Goal: Transaction & Acquisition: Obtain resource

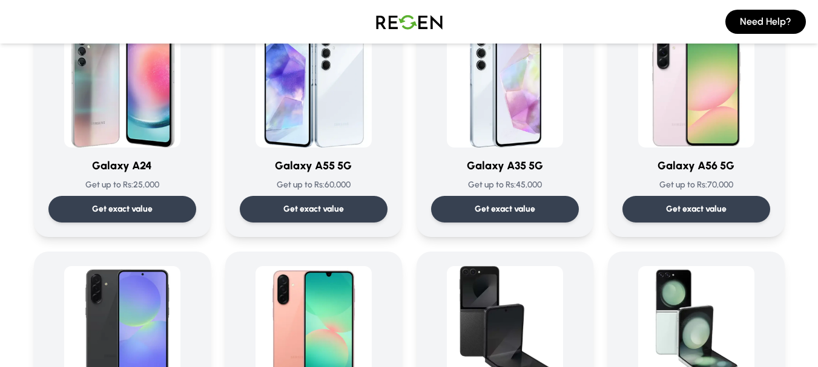
scroll to position [1285, 0]
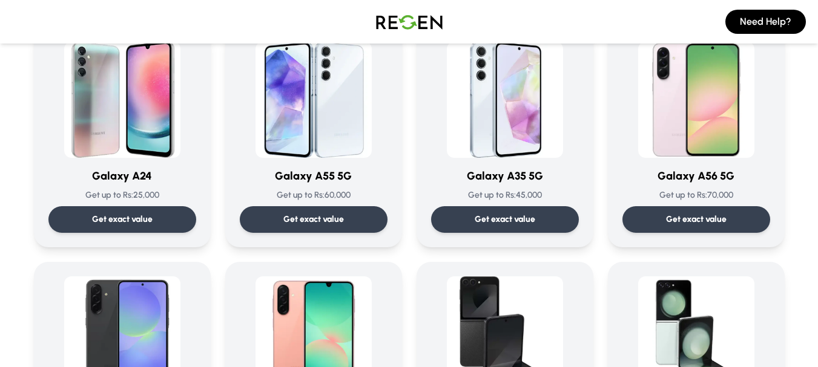
drag, startPoint x: 99, startPoint y: 182, endPoint x: 82, endPoint y: 161, distance: 27.1
click at [82, 161] on div "Galaxy A24 Get up to Rs: 25,000 Get exact value" at bounding box center [122, 137] width 148 height 191
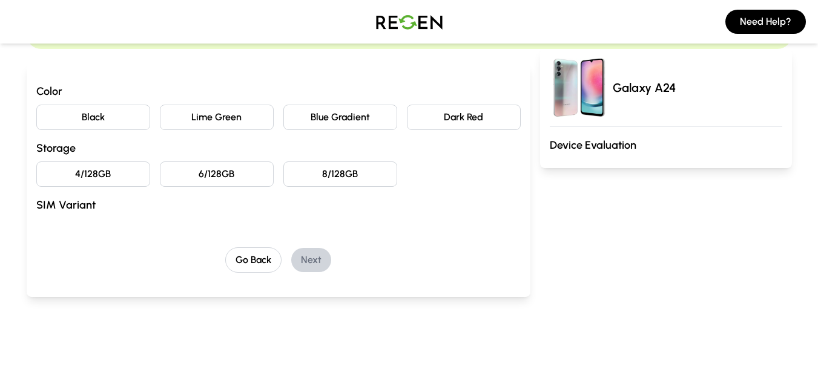
scroll to position [99, 0]
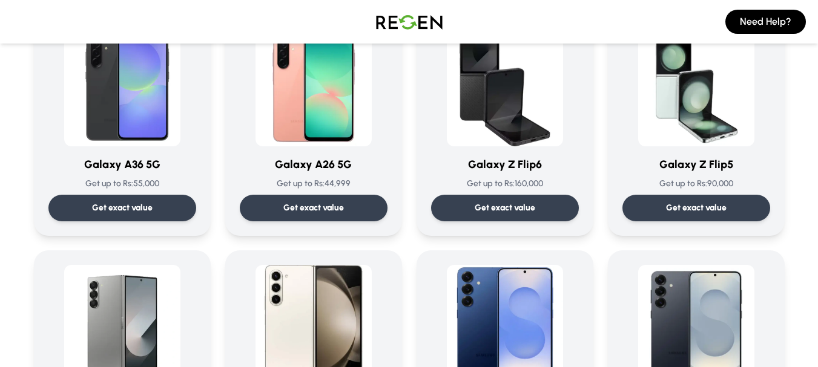
scroll to position [1525, 0]
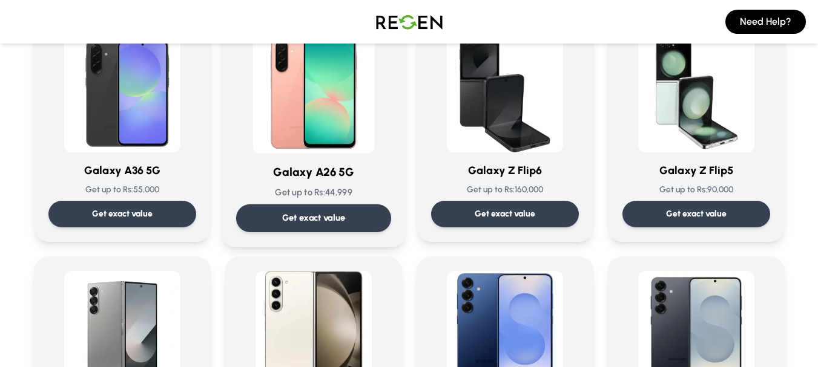
click at [330, 220] on p "Get exact value" at bounding box center [313, 218] width 64 height 13
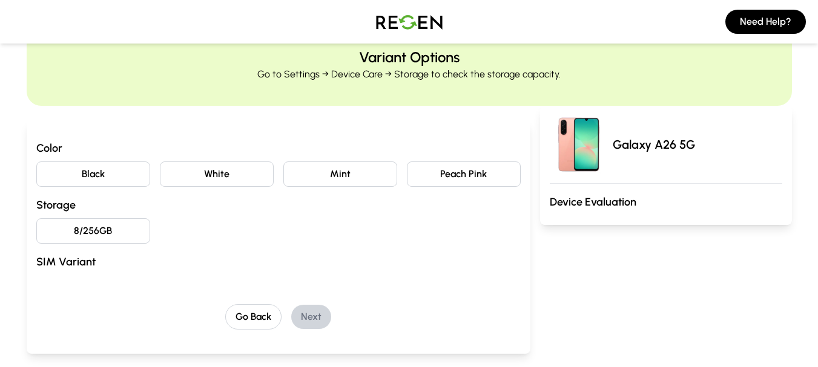
scroll to position [47, 0]
click at [234, 177] on button "White" at bounding box center [217, 173] width 114 height 25
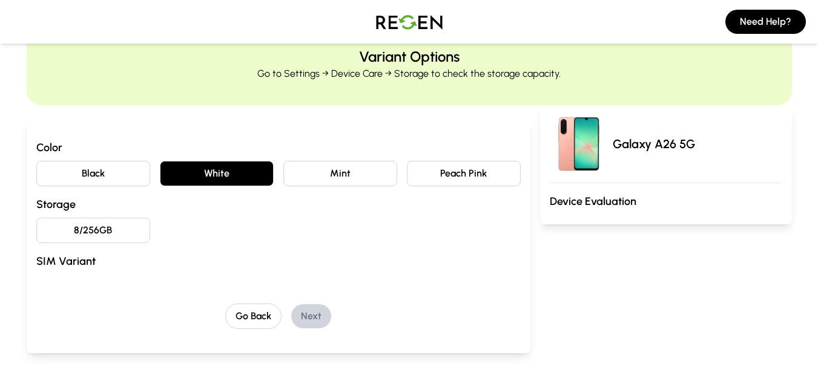
click at [125, 240] on button "8/256GB" at bounding box center [93, 230] width 114 height 25
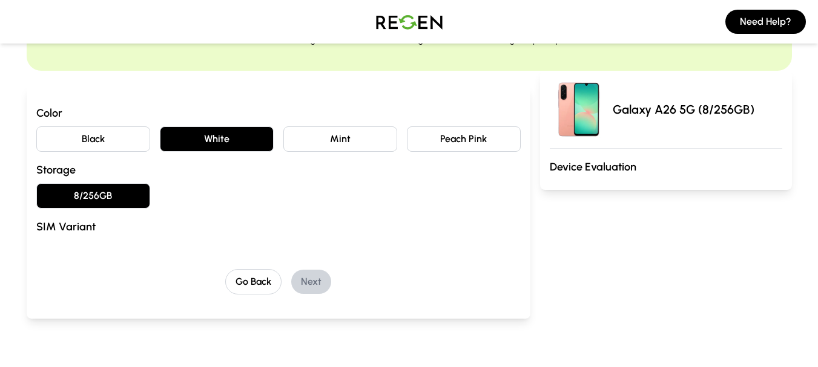
scroll to position [85, 0]
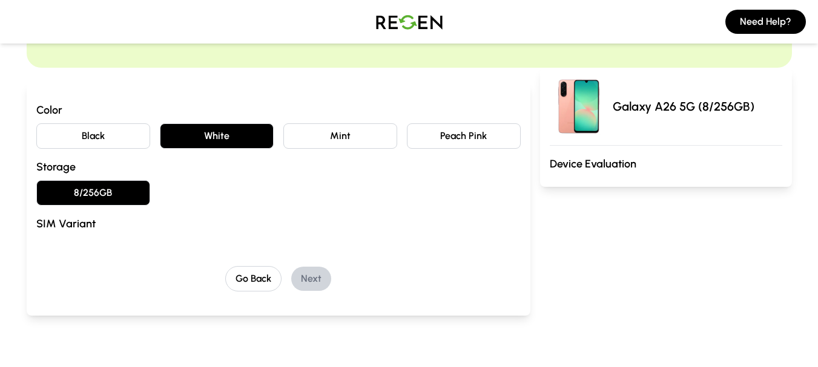
click at [374, 136] on button "Mint" at bounding box center [340, 135] width 114 height 25
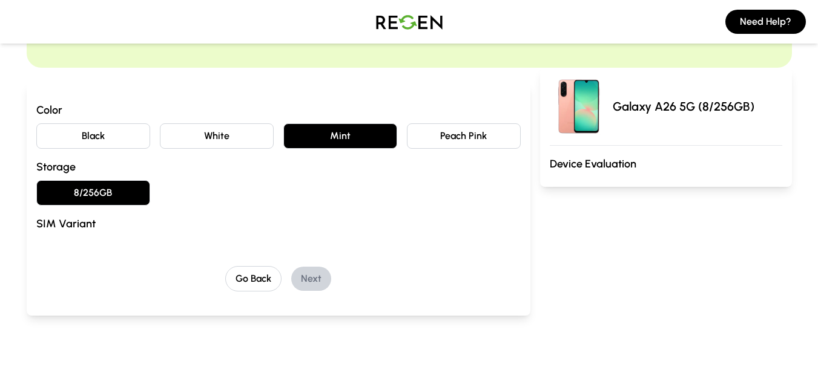
click at [449, 132] on button "Peach Pink" at bounding box center [464, 135] width 114 height 25
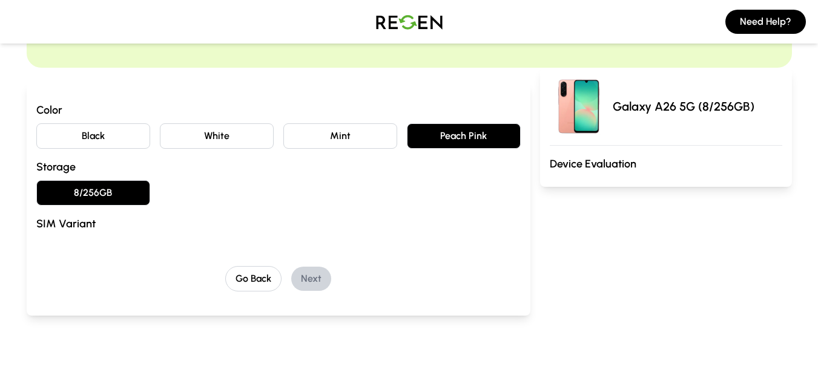
click at [103, 128] on button "Black" at bounding box center [93, 135] width 114 height 25
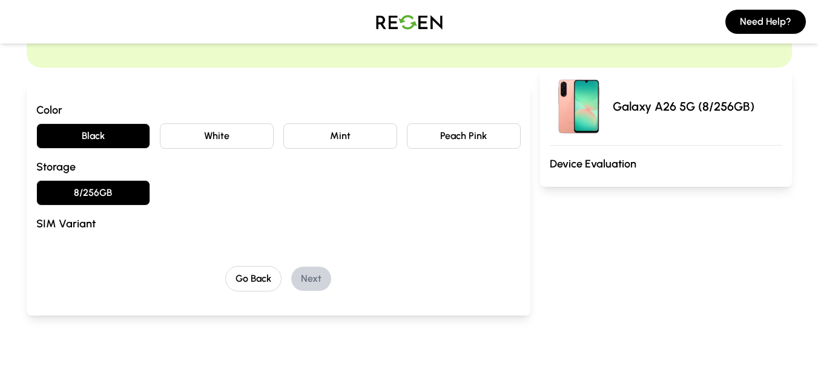
click at [129, 193] on button "8/256GB" at bounding box center [93, 192] width 114 height 25
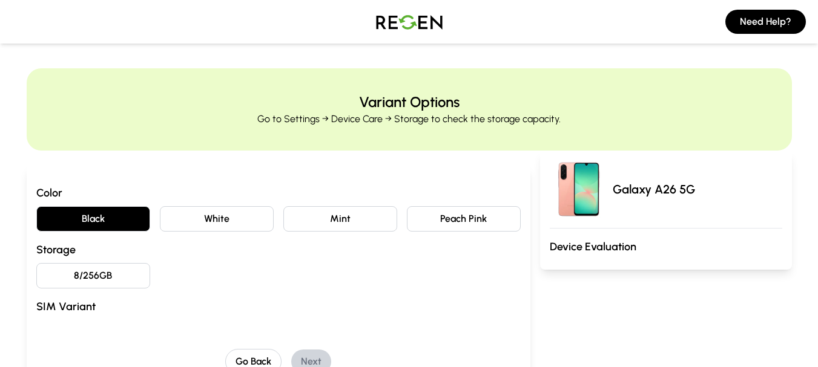
scroll to position [0, 0]
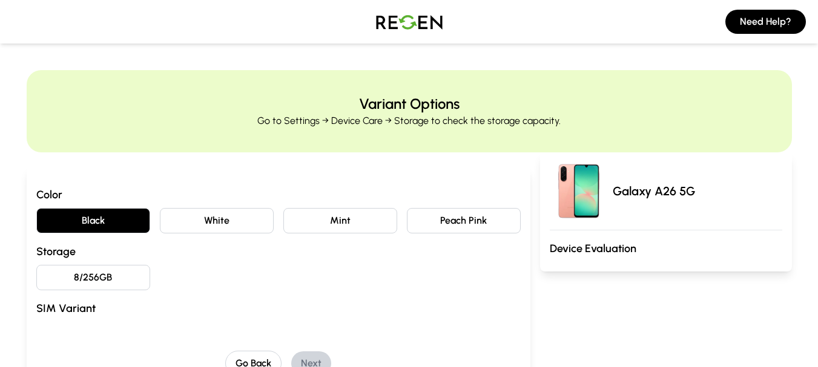
click at [107, 227] on button "Black" at bounding box center [93, 220] width 114 height 25
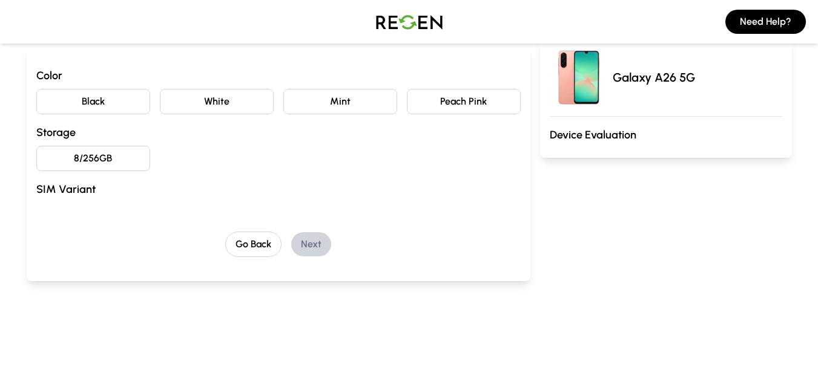
scroll to position [113, 0]
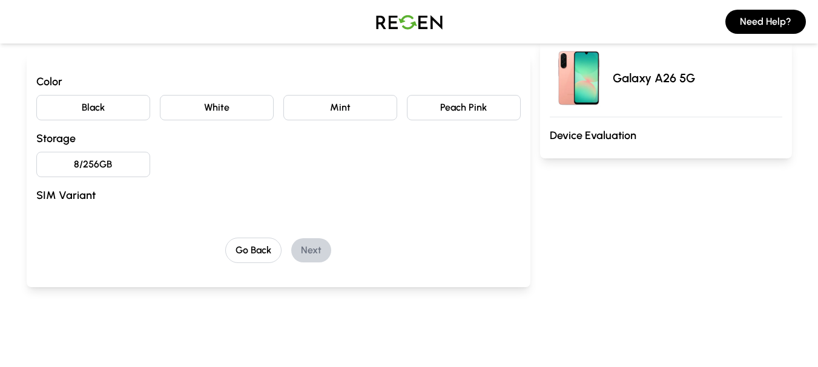
click at [436, 99] on button "Peach Pink" at bounding box center [464, 107] width 114 height 25
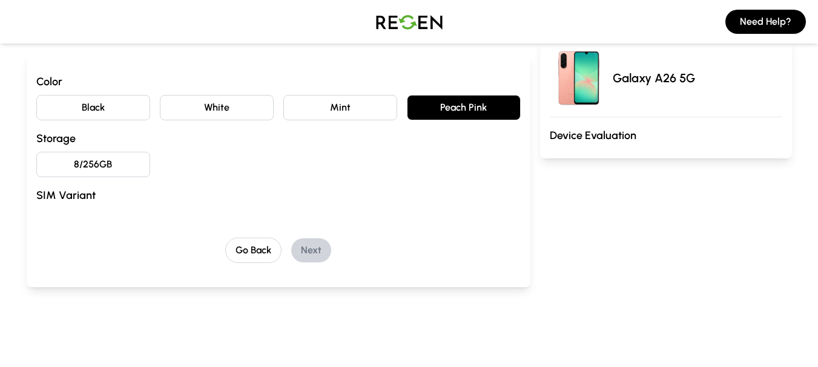
click at [84, 160] on button "8/256GB" at bounding box center [93, 164] width 114 height 25
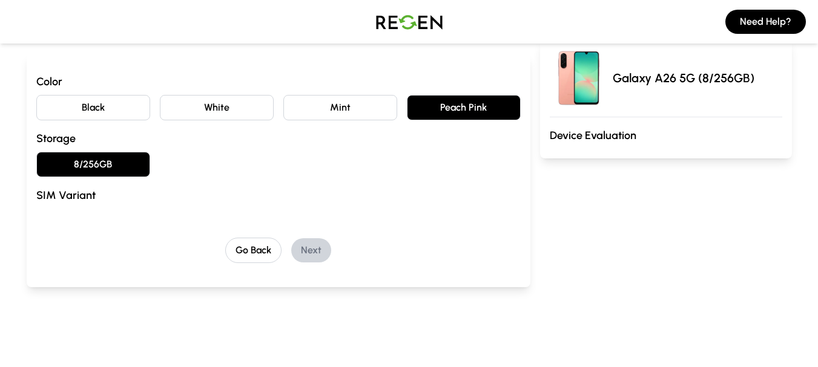
click at [93, 205] on div "Color Black White Mint Peach Pink Storage 8/256GB SIM Variant" at bounding box center [278, 141] width 484 height 136
click at [129, 117] on button "Black" at bounding box center [93, 107] width 114 height 25
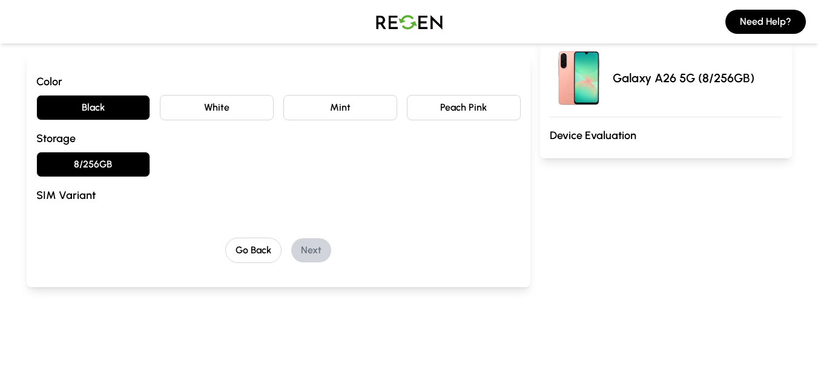
click at [190, 111] on button "White" at bounding box center [217, 107] width 114 height 25
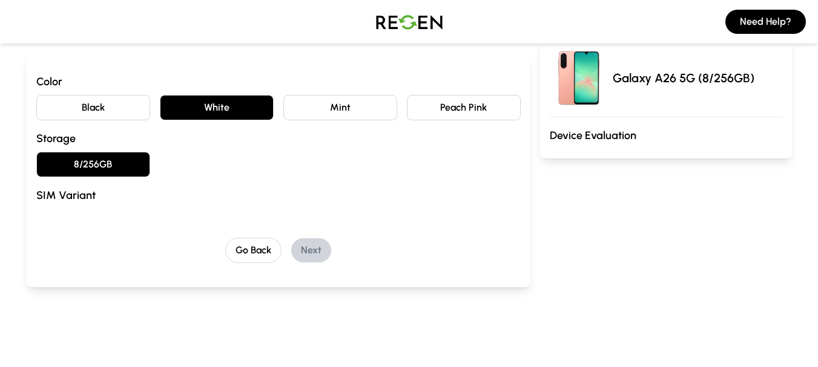
click at [329, 94] on div "Color Black White Mint Peach Pink Storage 8/256GB SIM Variant" at bounding box center [278, 141] width 484 height 136
click at [330, 102] on button "Mint" at bounding box center [340, 107] width 114 height 25
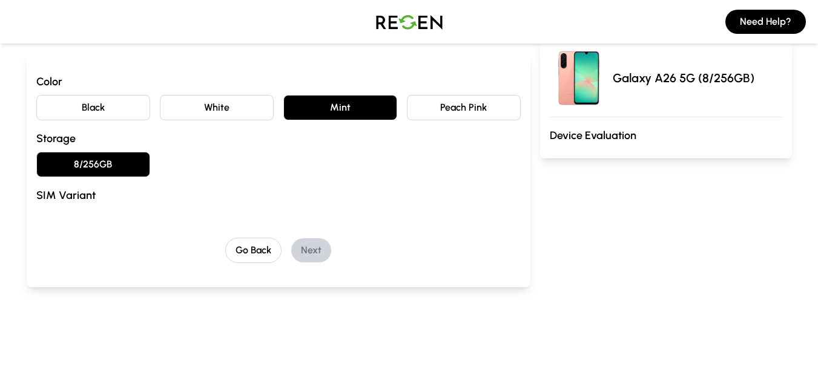
click at [612, 134] on h3 "Device Evaluation" at bounding box center [665, 135] width 232 height 17
click at [582, 91] on img at bounding box center [578, 78] width 58 height 58
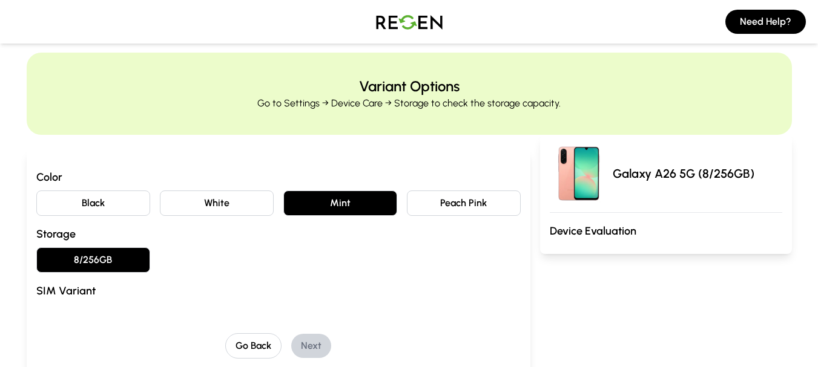
scroll to position [14, 0]
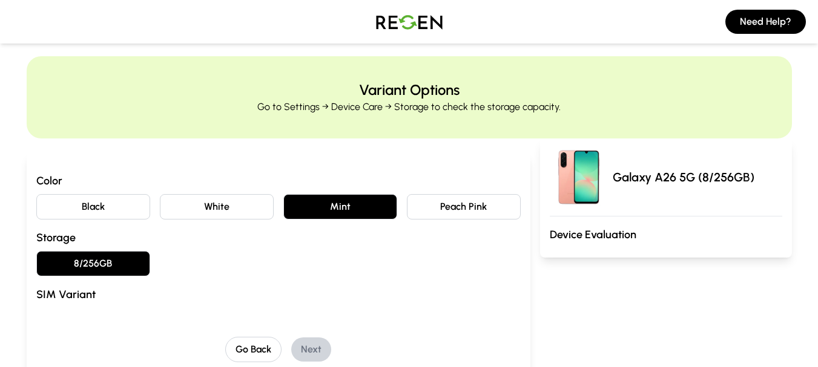
click at [481, 206] on button "Peach Pink" at bounding box center [464, 206] width 114 height 25
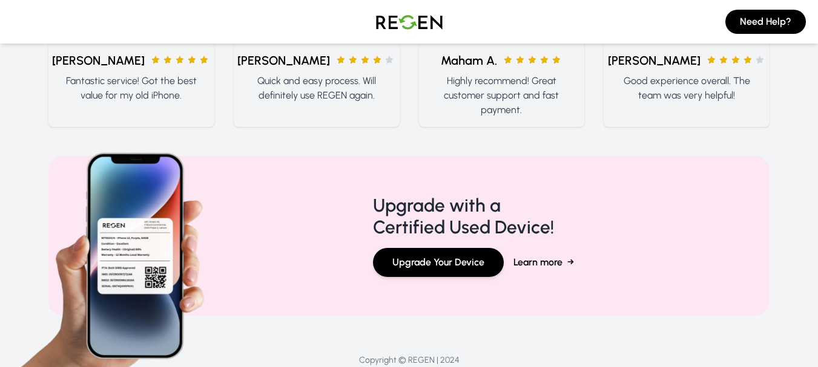
scroll to position [762, 0]
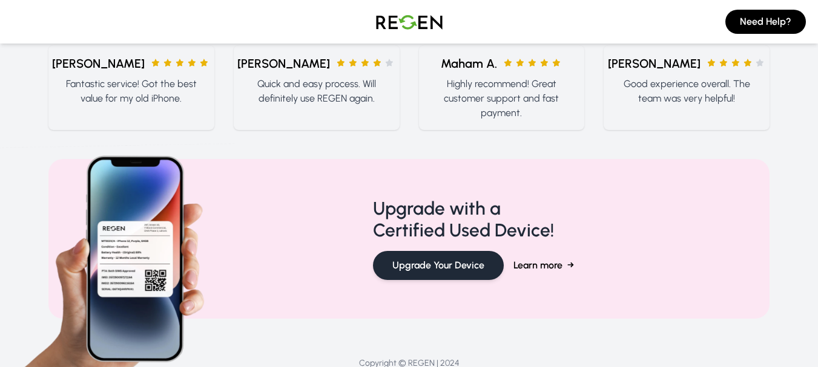
click at [468, 272] on button "Upgrade Your Device" at bounding box center [438, 265] width 131 height 29
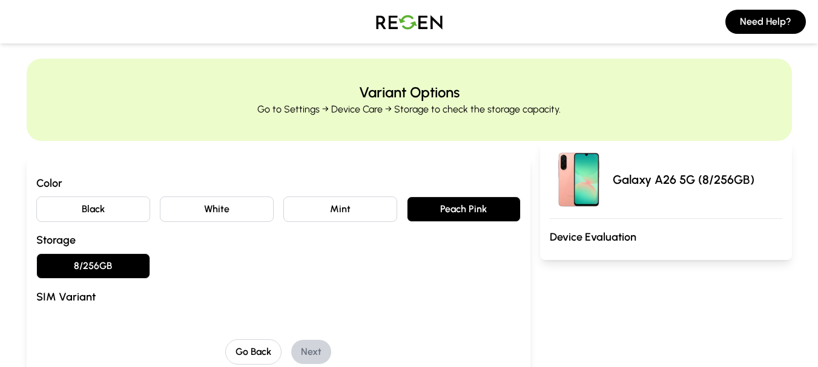
scroll to position [66, 0]
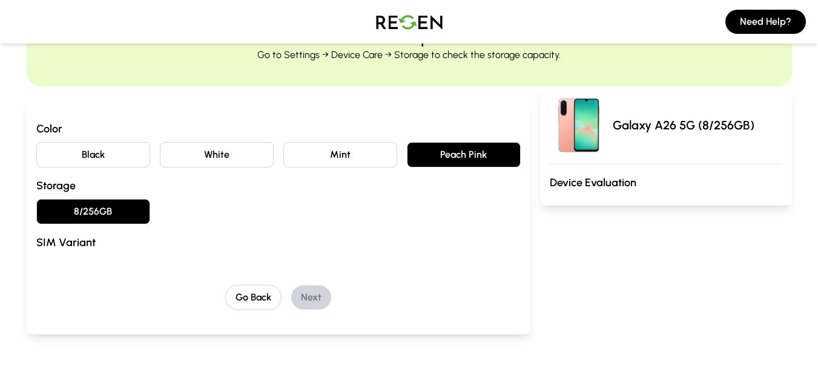
click at [600, 180] on h3 "Device Evaluation" at bounding box center [665, 182] width 232 height 17
drag, startPoint x: 633, startPoint y: 137, endPoint x: 642, endPoint y: 126, distance: 13.7
click at [634, 136] on div "Galaxy A26 5G (8/256GB)" at bounding box center [665, 125] width 232 height 58
click at [642, 126] on p "Galaxy A26 5G (8/256GB)" at bounding box center [683, 125] width 142 height 17
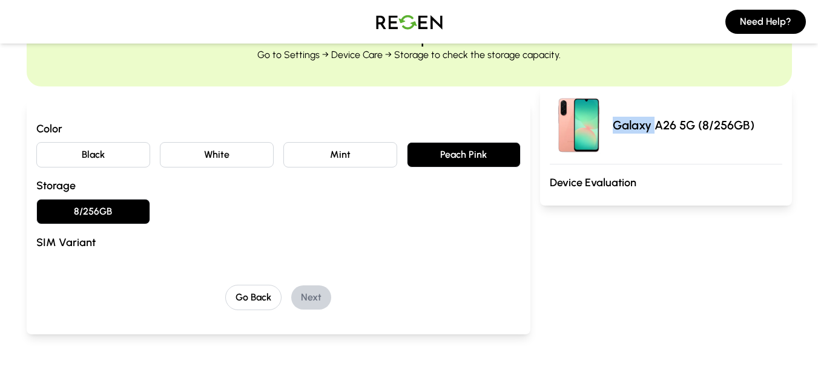
click at [642, 126] on p "Galaxy A26 5G (8/256GB)" at bounding box center [683, 125] width 142 height 17
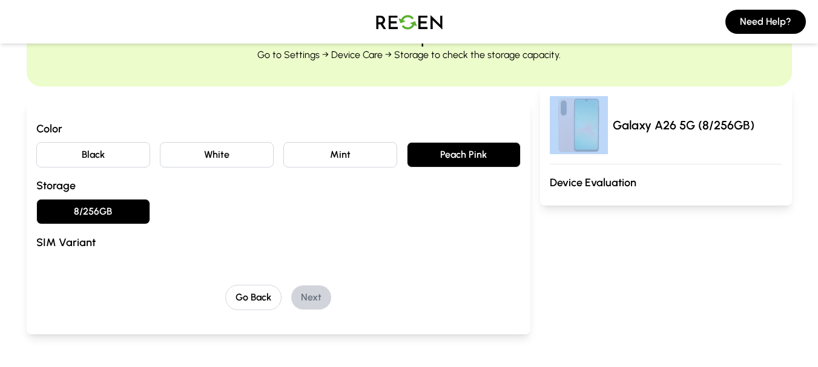
click at [642, 126] on p "Galaxy A26 5G (8/256GB)" at bounding box center [683, 125] width 142 height 17
click at [526, 298] on div "Color Black White Mint Peach Pink Storage 8/256GB SIM Variant Go Back Next" at bounding box center [279, 218] width 504 height 234
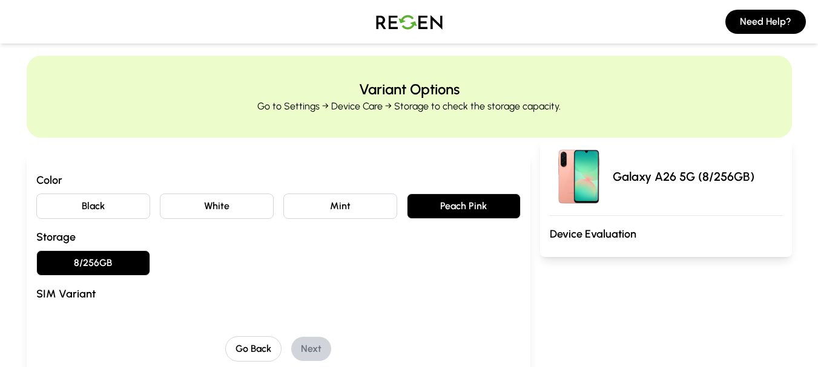
scroll to position [19, 0]
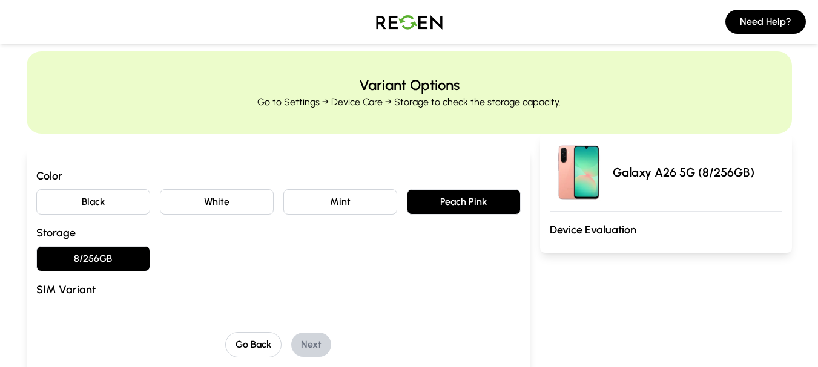
click at [375, 103] on p "Go to Settings → Device Care → Storage to check the storage capacity." at bounding box center [408, 102] width 303 height 15
click at [753, 21] on button "Need Help?" at bounding box center [765, 22] width 80 height 24
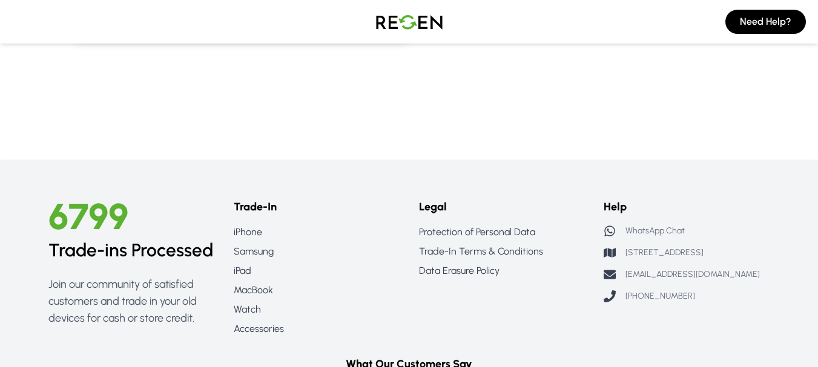
scroll to position [1325, 0]
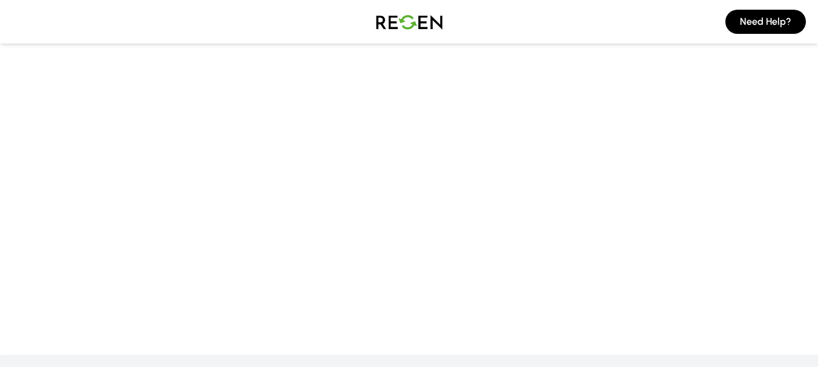
click at [407, 32] on img at bounding box center [409, 22] width 85 height 34
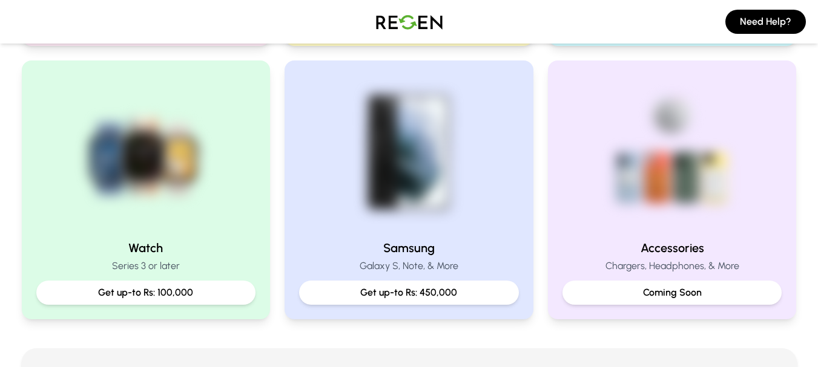
scroll to position [541, 0]
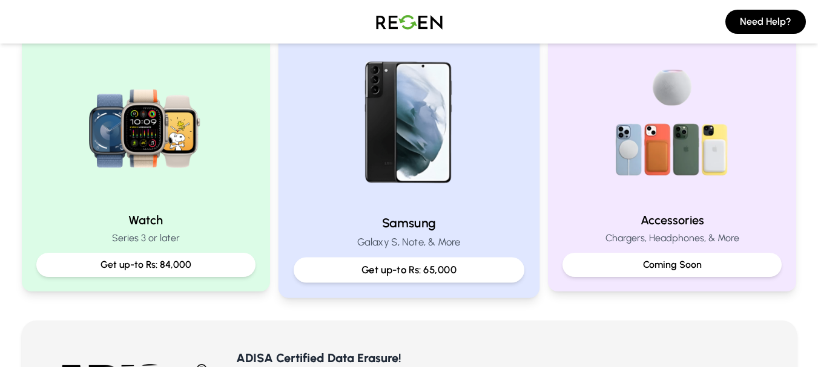
click at [454, 203] on img at bounding box center [408, 123] width 163 height 163
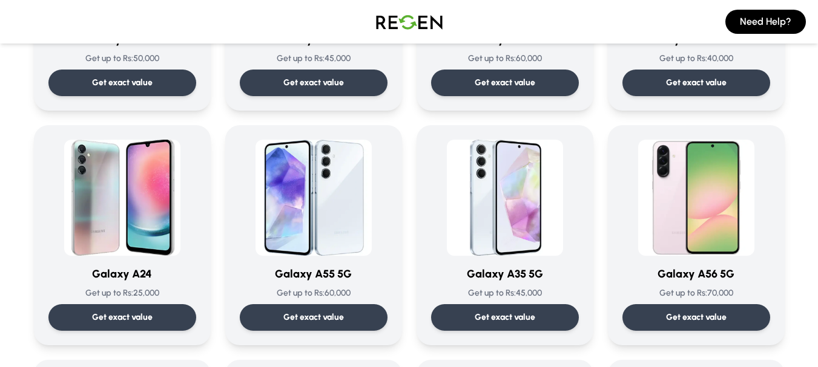
scroll to position [1285, 0]
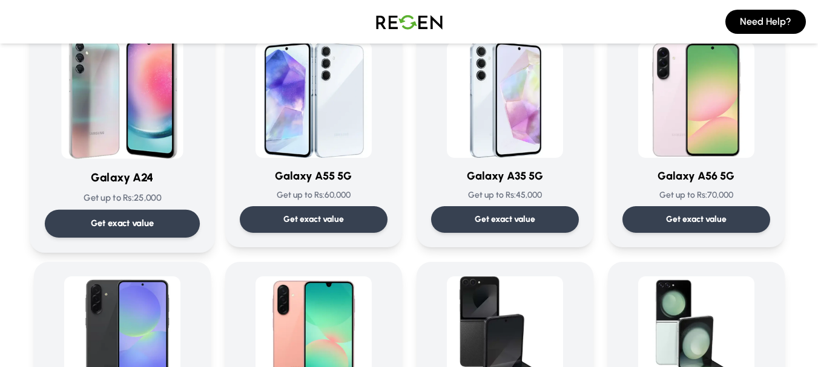
click at [141, 114] on img at bounding box center [122, 98] width 122 height 122
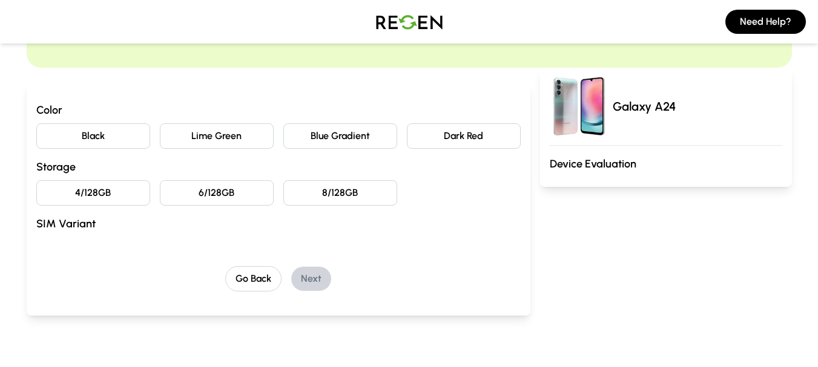
scroll to position [80, 0]
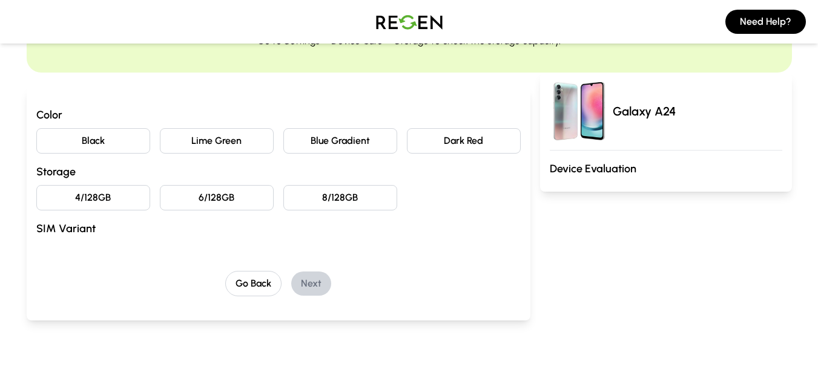
click at [107, 198] on button "4/128GB" at bounding box center [93, 197] width 114 height 25
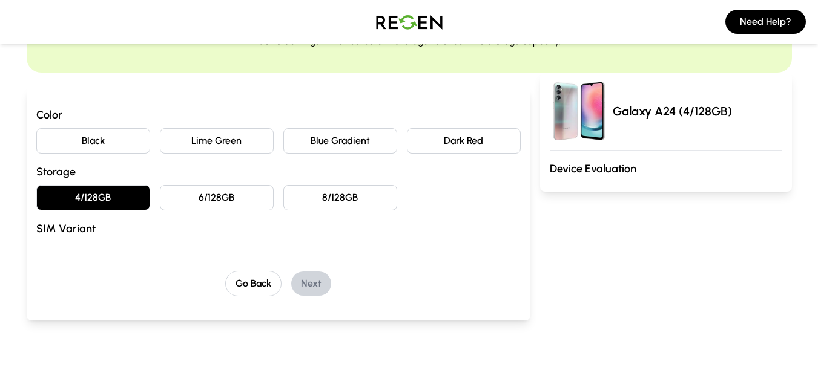
click at [471, 142] on button "Dark Red" at bounding box center [464, 140] width 114 height 25
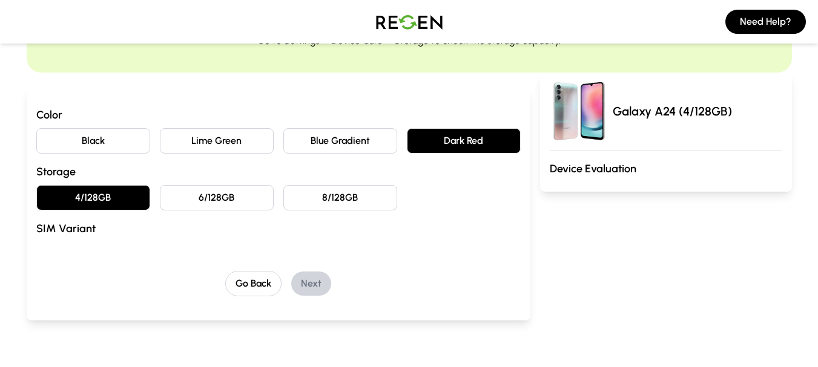
click at [246, 146] on button "Lime Green" at bounding box center [217, 140] width 114 height 25
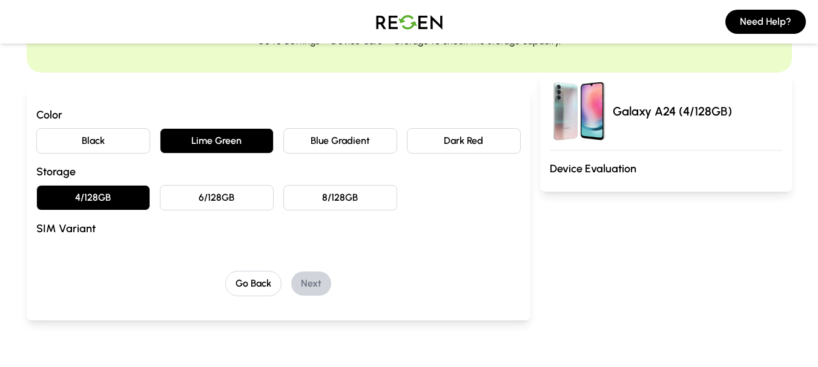
click at [111, 152] on button "Black" at bounding box center [93, 140] width 114 height 25
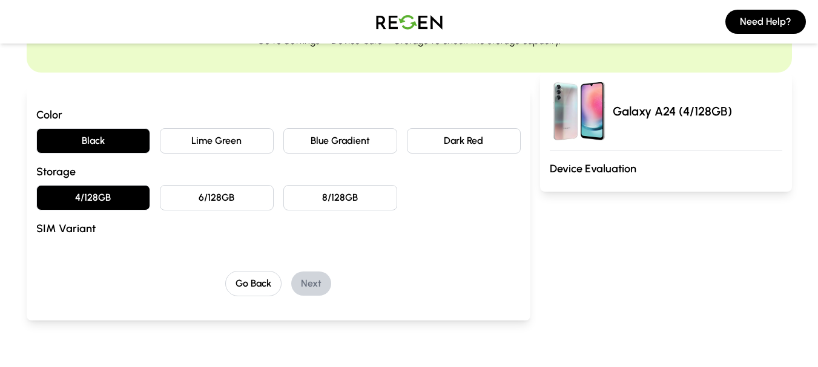
click at [312, 148] on button "Blue Gradient" at bounding box center [340, 140] width 114 height 25
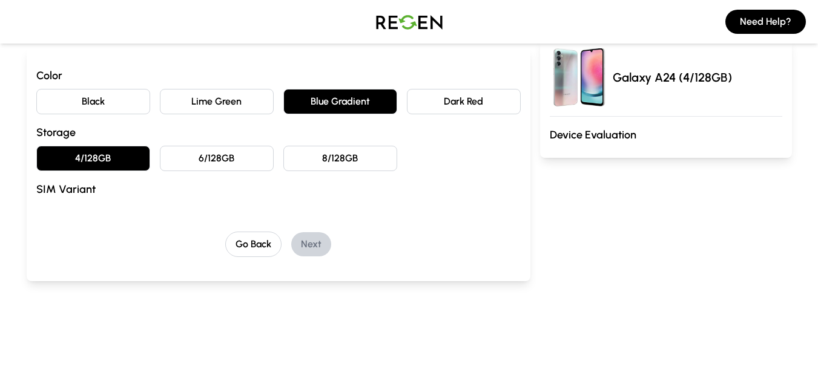
scroll to position [117, 0]
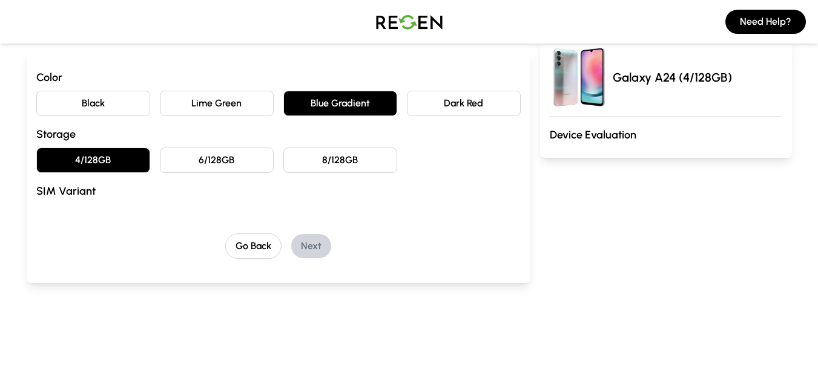
click at [588, 76] on img at bounding box center [578, 77] width 58 height 58
click at [85, 214] on div "Color Black Lime Green Blue Gradient Dark Red Storage 4/128GB 6/128GB 8/128GB S…" at bounding box center [278, 164] width 484 height 190
click at [266, 254] on button "Go Back" at bounding box center [253, 246] width 56 height 25
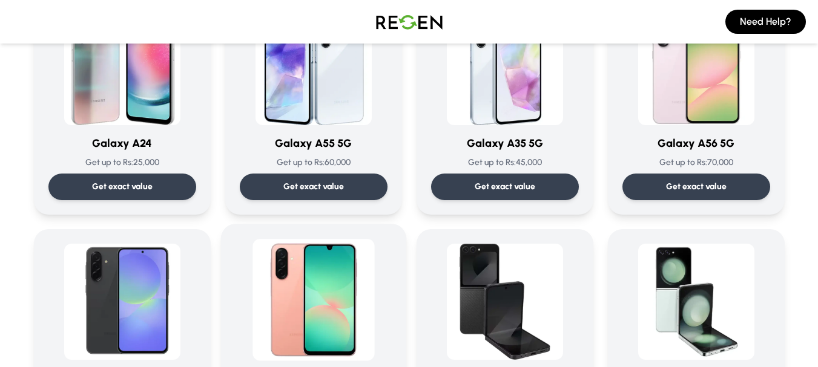
scroll to position [1318, 0]
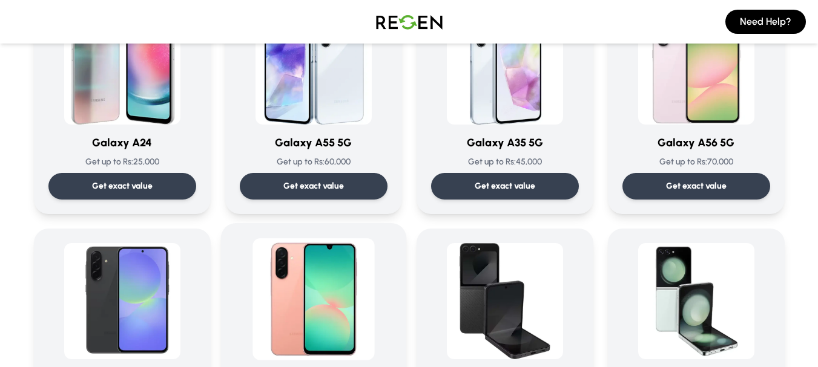
click at [341, 294] on img at bounding box center [313, 299] width 122 height 122
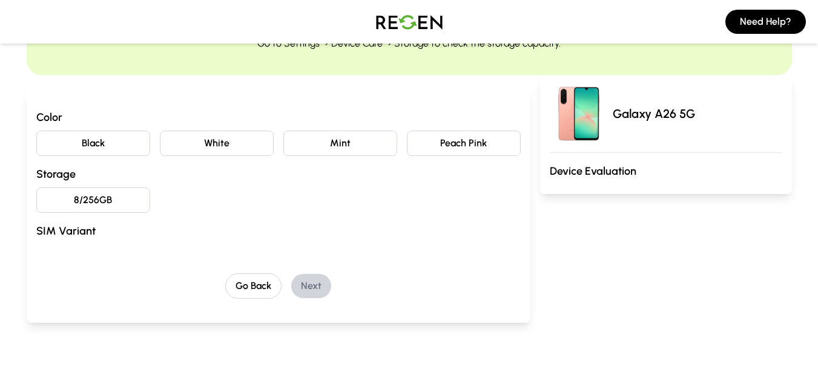
scroll to position [94, 0]
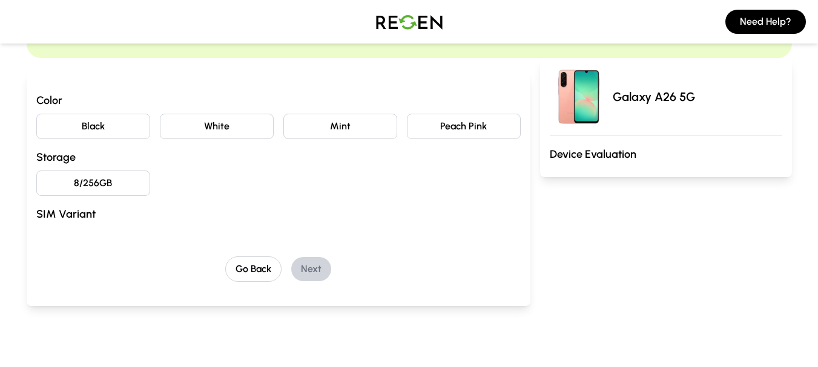
click at [446, 120] on button "Peach Pink" at bounding box center [464, 126] width 114 height 25
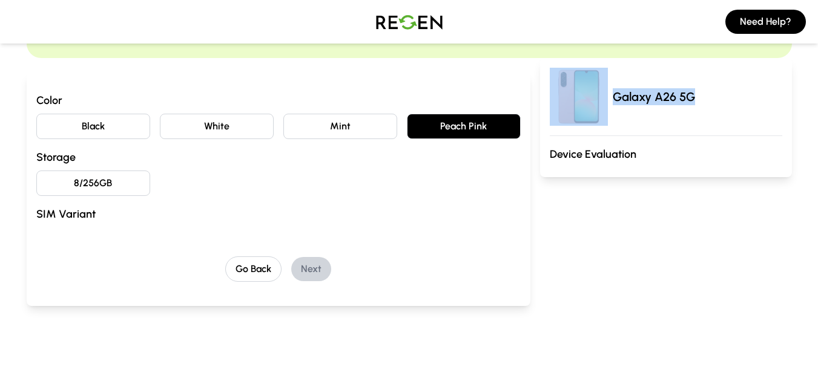
drag, startPoint x: 609, startPoint y: 100, endPoint x: 706, endPoint y: 94, distance: 97.0
click at [706, 94] on div "Galaxy A26 5G" at bounding box center [665, 97] width 232 height 58
copy div "Galaxy A26 5G"
